Goal: Transaction & Acquisition: Purchase product/service

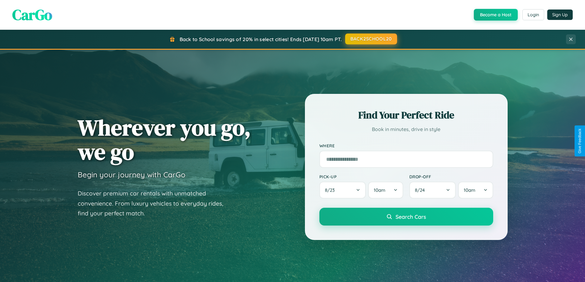
click at [371, 39] on button "BACK2SCHOOL20" at bounding box center [371, 38] width 52 height 11
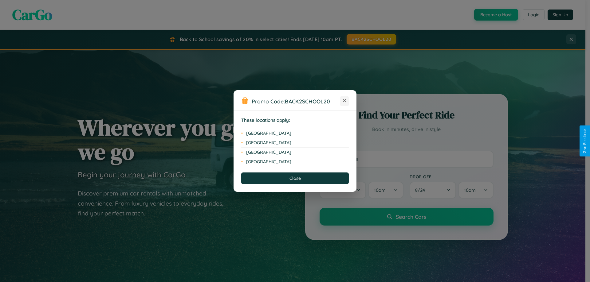
click at [344, 101] on icon at bounding box center [344, 100] width 3 height 3
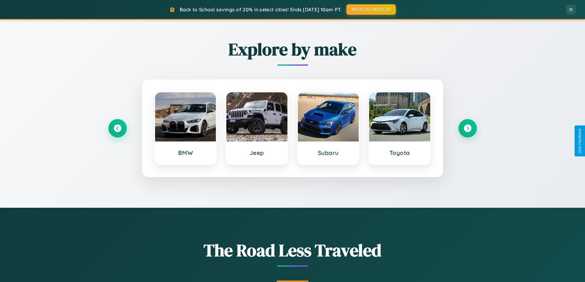
scroll to position [423, 0]
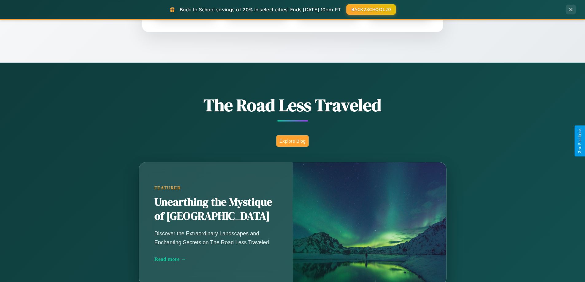
click at [292, 141] on button "Explore Blog" at bounding box center [292, 140] width 32 height 11
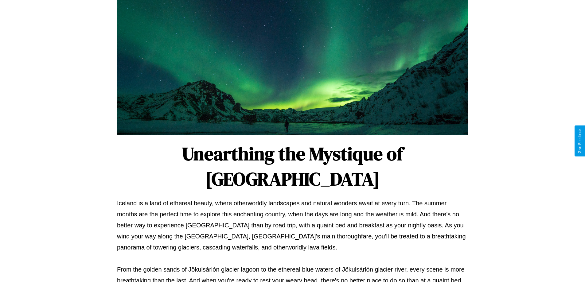
scroll to position [199, 0]
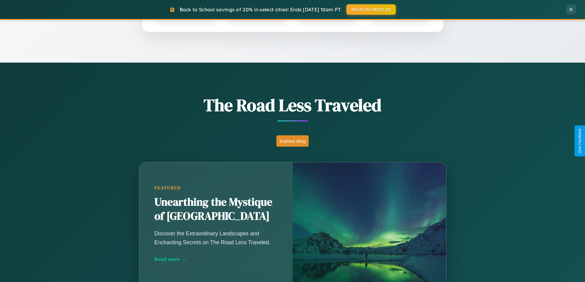
scroll to position [18, 0]
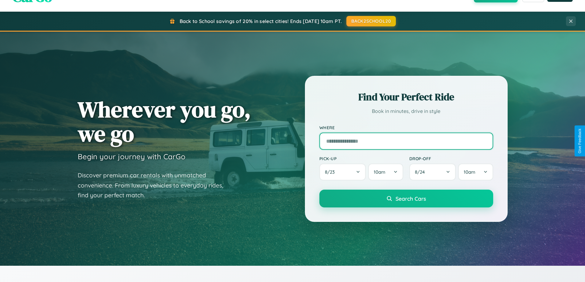
click at [406, 141] on input "text" at bounding box center [406, 141] width 174 height 17
type input "**********"
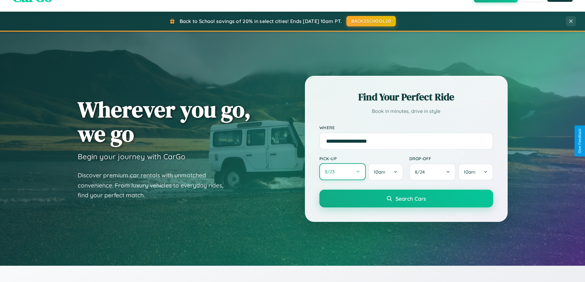
click at [342, 172] on button "8 / 23" at bounding box center [342, 171] width 47 height 17
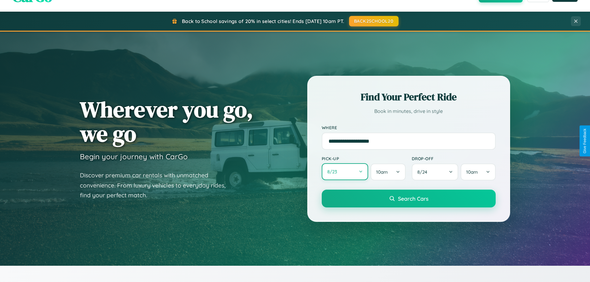
select select "*"
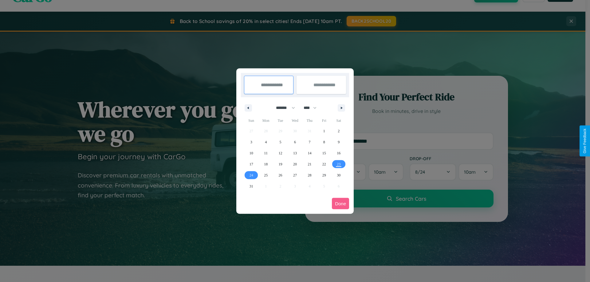
click at [282, 108] on select "******* ******** ***** ***** *** **** **** ****** ********* ******* ******** **…" at bounding box center [284, 108] width 26 height 10
click at [313, 108] on select "**** **** **** **** **** **** **** **** **** **** **** **** **** **** **** ****…" at bounding box center [309, 108] width 18 height 10
select select "****"
click at [266, 153] on span "10" at bounding box center [266, 153] width 4 height 11
type input "**********"
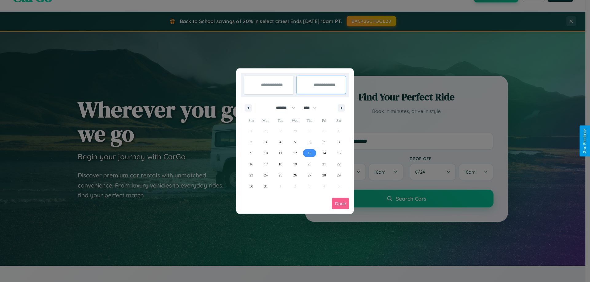
click at [309, 153] on span "13" at bounding box center [309, 153] width 4 height 11
type input "**********"
click at [340, 204] on button "Done" at bounding box center [340, 203] width 17 height 11
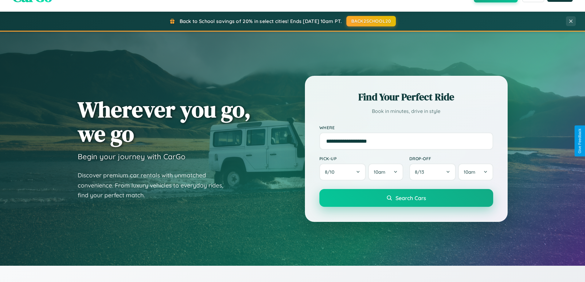
click at [406, 198] on span "Search Cars" at bounding box center [410, 198] width 30 height 7
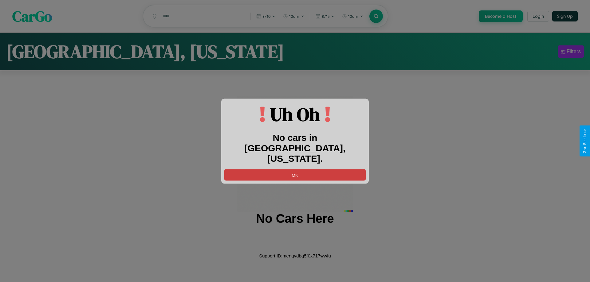
click at [295, 169] on button "OK" at bounding box center [294, 174] width 141 height 11
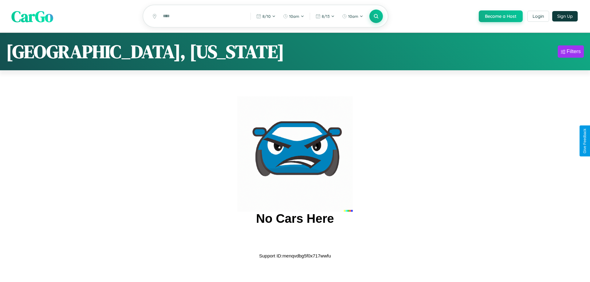
click at [32, 17] on span "CarGo" at bounding box center [32, 16] width 42 height 21
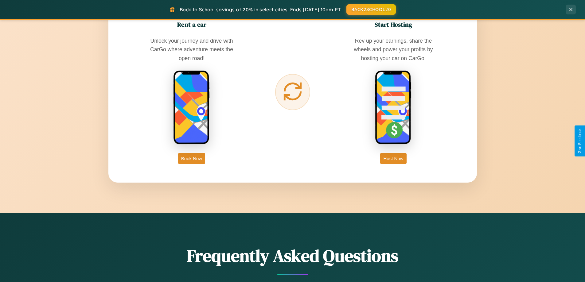
scroll to position [987, 0]
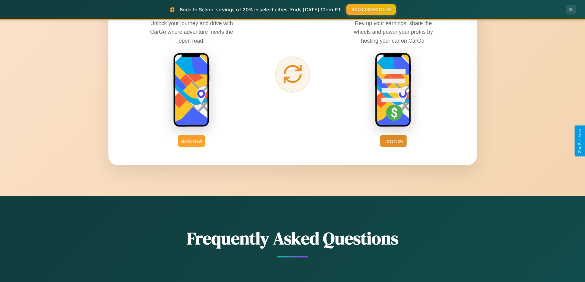
click at [192, 141] on button "Book Now" at bounding box center [191, 140] width 27 height 11
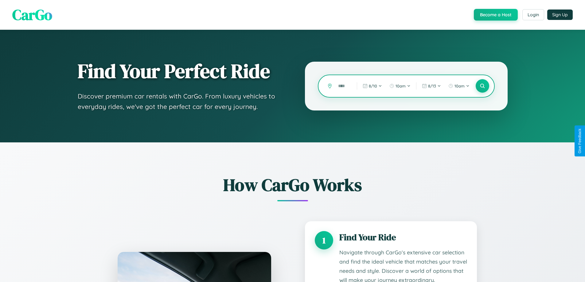
click at [343, 86] on input "text" at bounding box center [343, 86] width 16 height 11
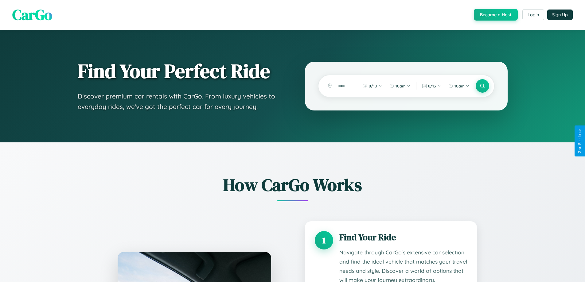
scroll to position [964, 0]
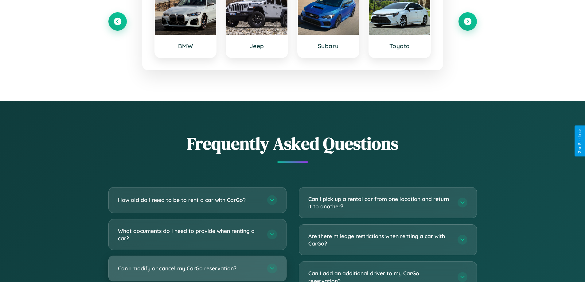
click at [197, 269] on h3 "Can I modify or cancel my CarGo reservation?" at bounding box center [189, 269] width 143 height 8
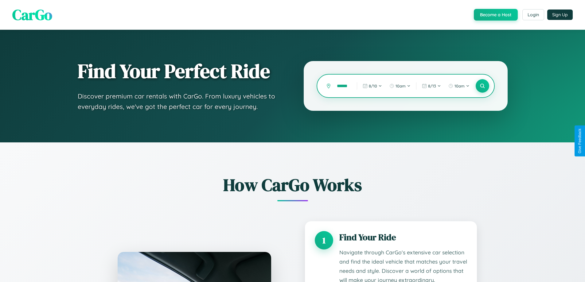
scroll to position [0, 4]
type input "******"
click at [482, 86] on icon at bounding box center [482, 86] width 6 height 6
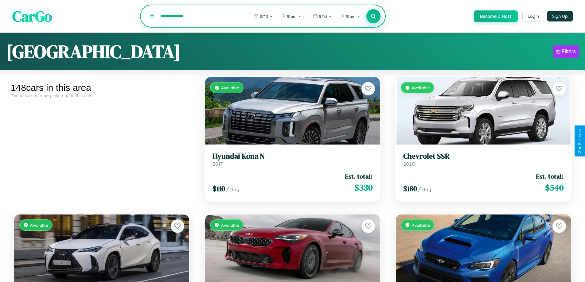
type input "**********"
click at [373, 17] on icon at bounding box center [374, 16] width 6 height 6
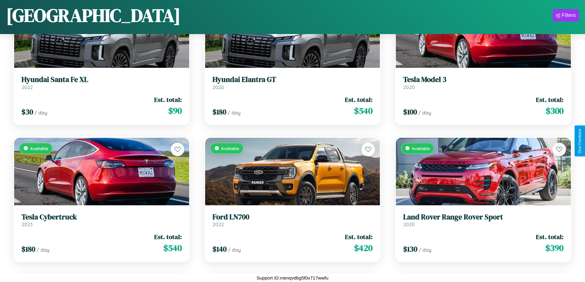
scroll to position [1049, 0]
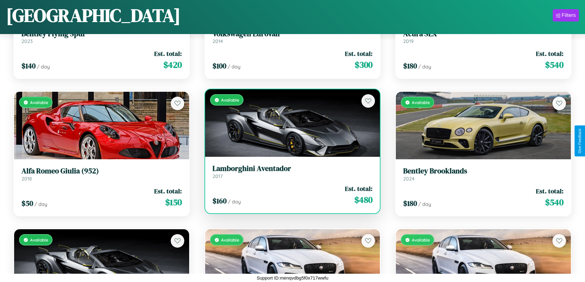
click at [290, 172] on h3 "Lamborghini Aventador" at bounding box center [292, 168] width 160 height 9
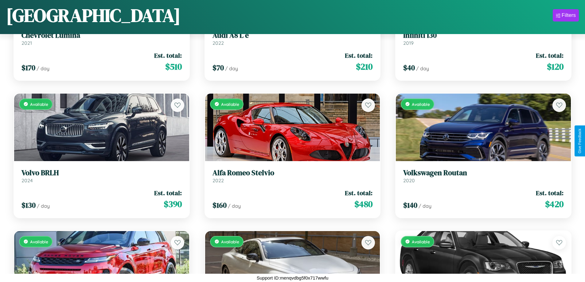
scroll to position [3524, 0]
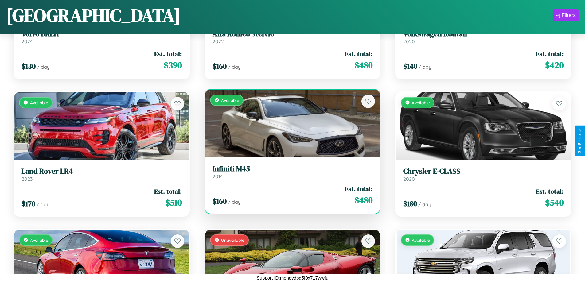
click at [290, 172] on h3 "Infiniti M45" at bounding box center [292, 169] width 160 height 9
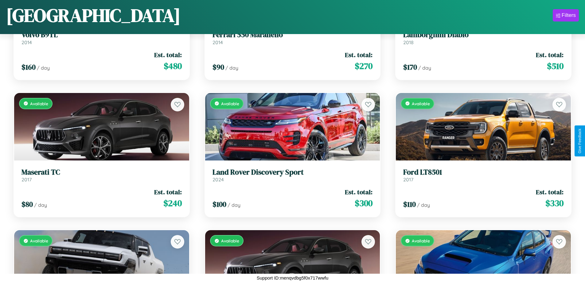
scroll to position [4349, 0]
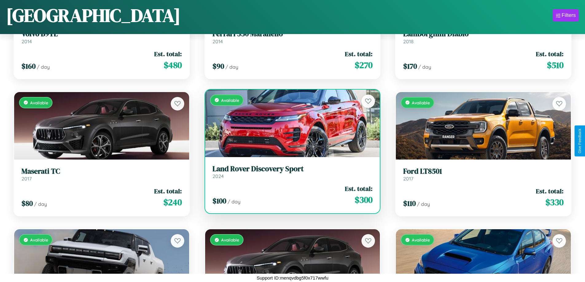
click at [290, 172] on h3 "Land Rover Discovery Sport" at bounding box center [292, 169] width 160 height 9
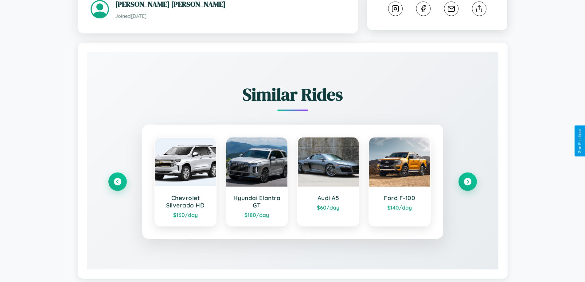
scroll to position [353, 0]
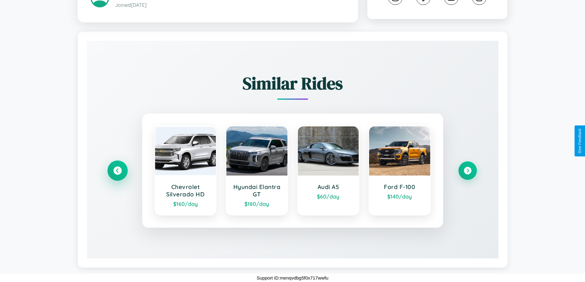
click at [117, 171] on icon at bounding box center [117, 170] width 8 height 8
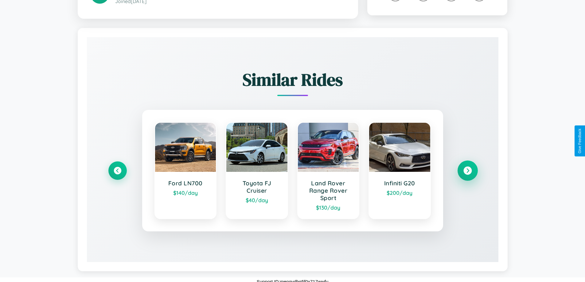
click at [467, 174] on icon at bounding box center [467, 170] width 8 height 8
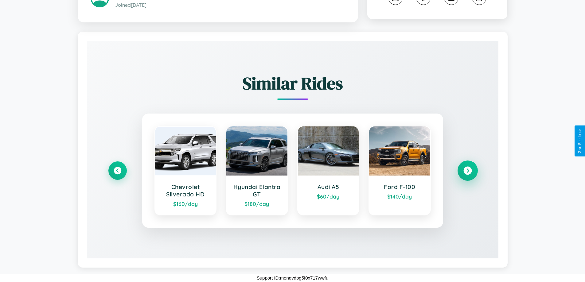
click at [467, 171] on icon at bounding box center [467, 170] width 8 height 8
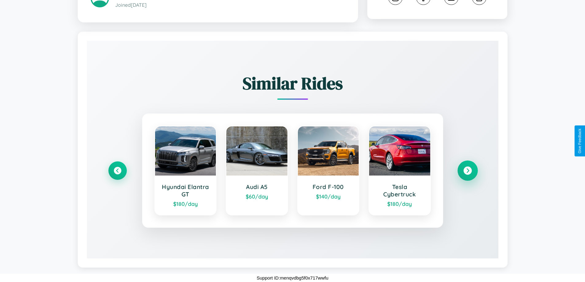
click at [467, 171] on icon at bounding box center [467, 170] width 8 height 8
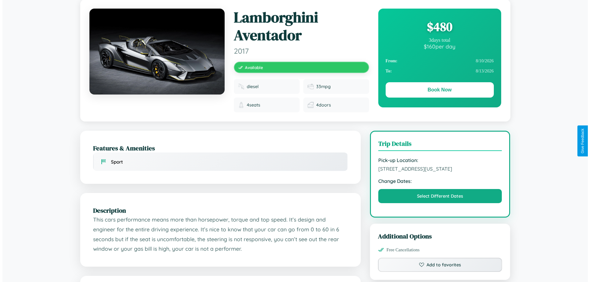
scroll to position [0, 0]
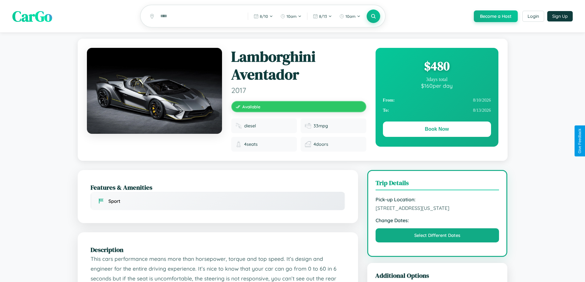
click at [437, 67] on div "$ 480" at bounding box center [437, 66] width 108 height 17
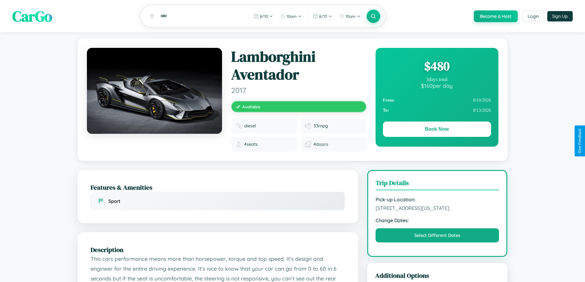
click at [437, 67] on div "$ 480" at bounding box center [437, 66] width 108 height 17
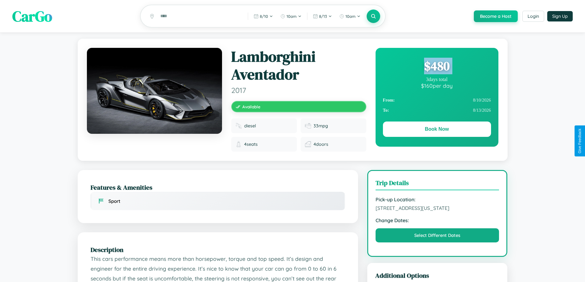
click at [437, 67] on div "$ 480" at bounding box center [437, 66] width 108 height 17
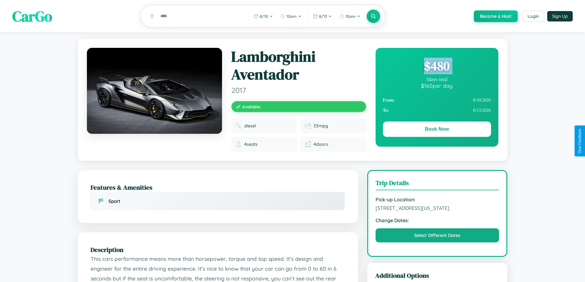
click at [437, 67] on div "$ 480" at bounding box center [437, 66] width 108 height 17
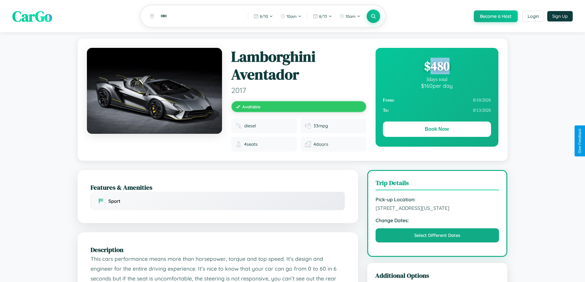
click at [437, 67] on div "$ 480" at bounding box center [437, 66] width 108 height 17
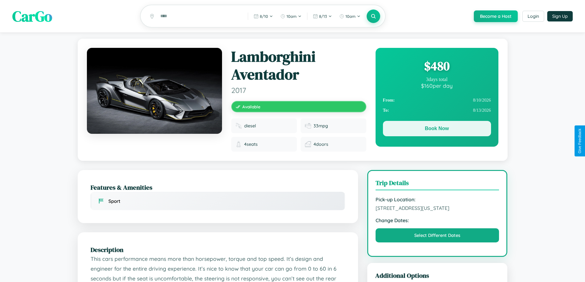
click at [437, 130] on button "Book Now" at bounding box center [437, 128] width 108 height 15
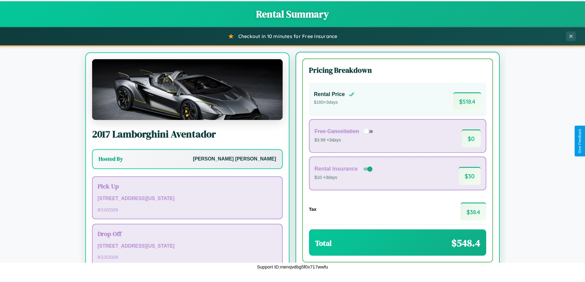
scroll to position [29, 0]
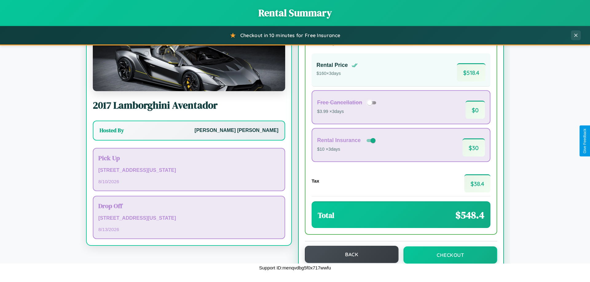
click at [349, 255] on button "Back" at bounding box center [352, 254] width 94 height 17
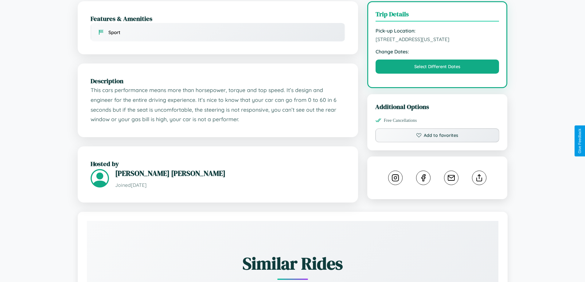
scroll to position [170, 0]
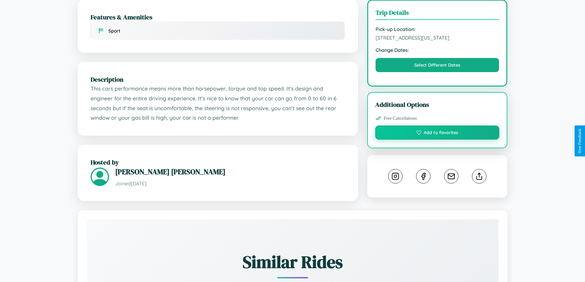
click at [437, 140] on button "Add to favorites" at bounding box center [437, 133] width 124 height 14
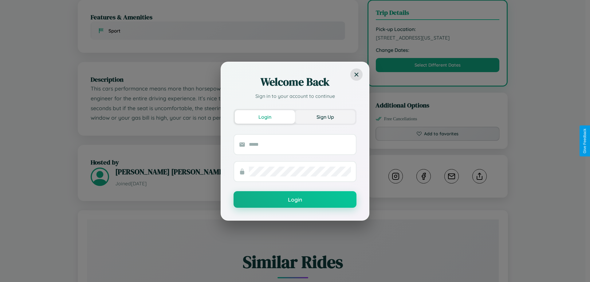
click at [325, 117] on button "Sign Up" at bounding box center [325, 117] width 60 height 14
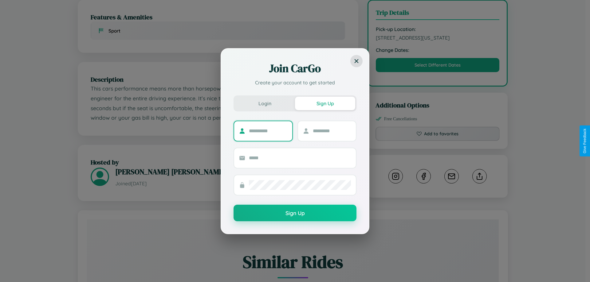
click at [268, 131] on input "text" at bounding box center [268, 131] width 38 height 10
type input "*******"
click at [331, 131] on input "text" at bounding box center [332, 131] width 38 height 10
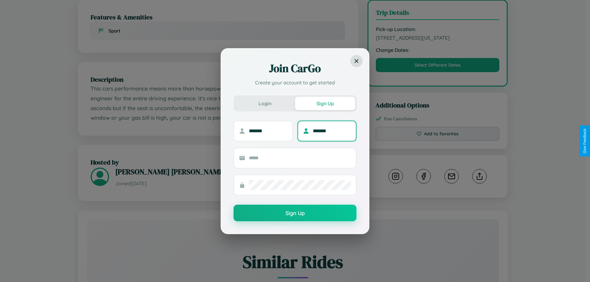
type input "*******"
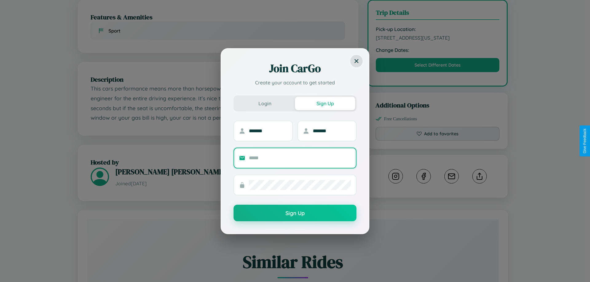
click at [300, 158] on input "text" at bounding box center [300, 158] width 102 height 10
type input "**********"
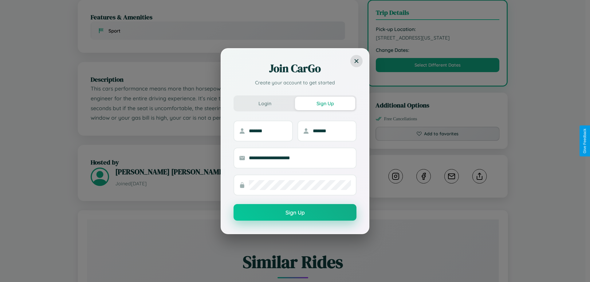
click at [295, 213] on button "Sign Up" at bounding box center [294, 212] width 123 height 17
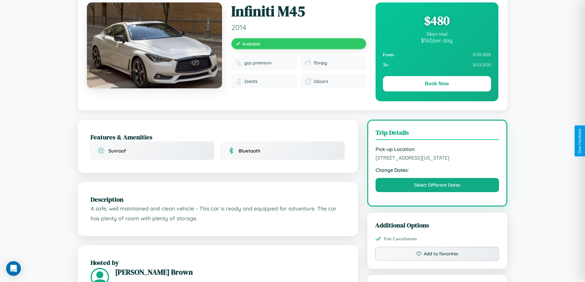
scroll to position [66, 0]
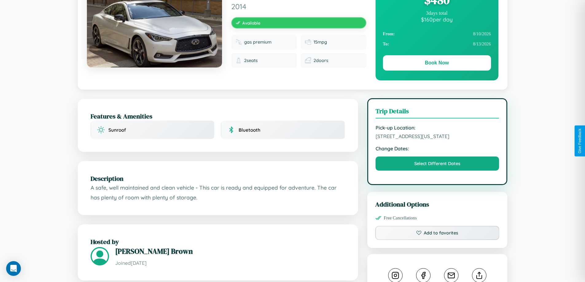
click at [437, 139] on span "1786 Elm Street San Francisco California 57841 United States" at bounding box center [438, 136] width 124 height 6
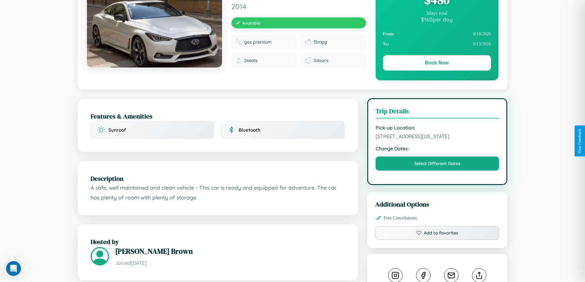
click at [437, 139] on span "1786 Elm Street San Francisco California 57841 United States" at bounding box center [438, 136] width 124 height 6
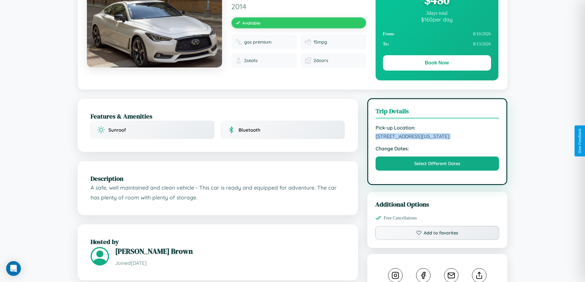
click at [437, 139] on span "1786 Elm Street San Francisco California 57841 United States" at bounding box center [438, 136] width 124 height 6
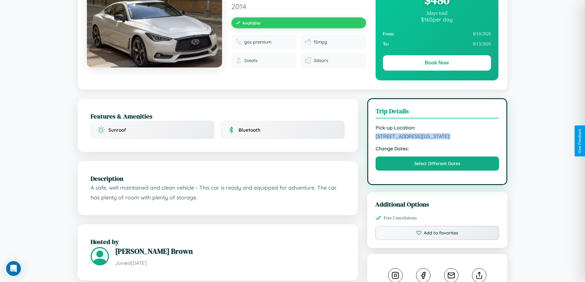
click at [437, 139] on span "1786 Elm Street San Francisco California 57841 United States" at bounding box center [438, 136] width 124 height 6
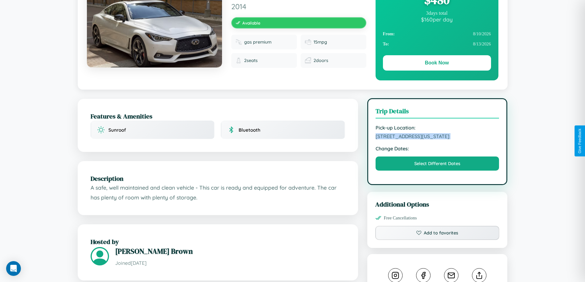
click at [437, 139] on span "1786 Elm Street San Francisco California 57841 United States" at bounding box center [438, 136] width 124 height 6
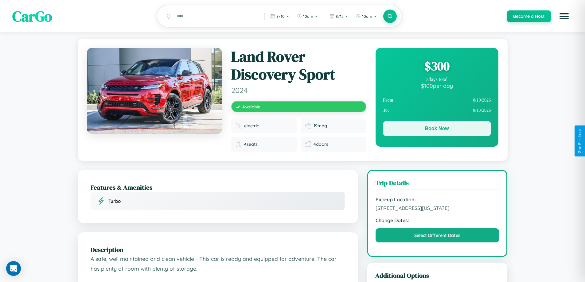
click at [437, 130] on button "Book Now" at bounding box center [437, 128] width 108 height 15
